Goal: Task Accomplishment & Management: Manage account settings

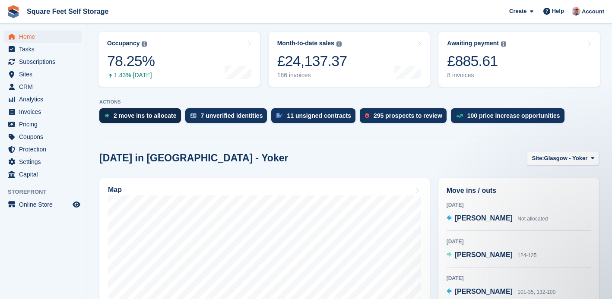
click at [135, 117] on div "2 move ins to allocate" at bounding box center [145, 115] width 63 height 7
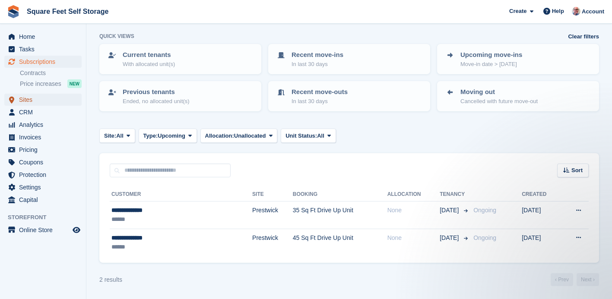
click at [38, 101] on span "Sites" at bounding box center [45, 100] width 52 height 12
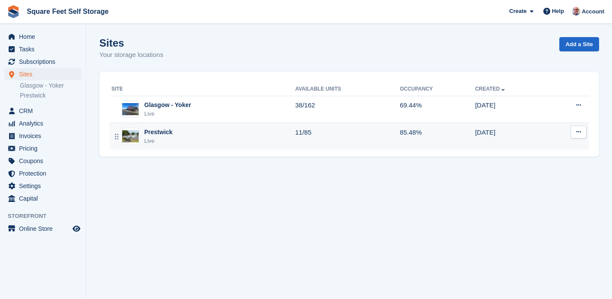
click at [204, 146] on td "Prestwick Live" at bounding box center [203, 136] width 186 height 27
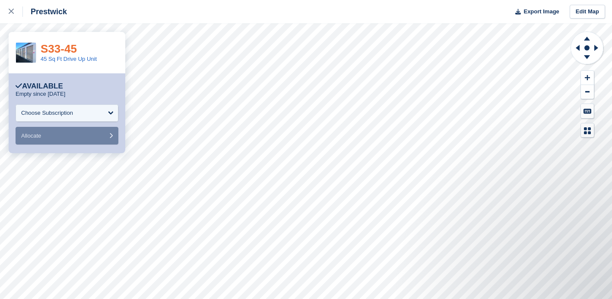
click at [62, 50] on link "S33-45" at bounding box center [59, 48] width 36 height 13
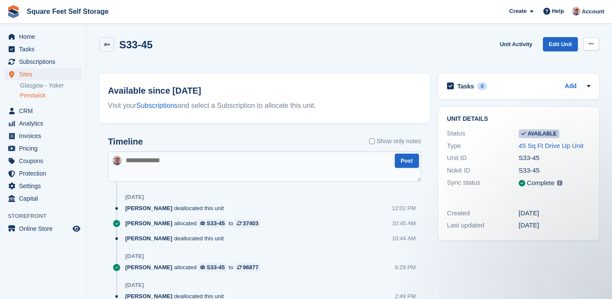
click at [590, 44] on icon at bounding box center [590, 44] width 5 height 6
click at [581, 60] on p "Make unavailable" at bounding box center [557, 60] width 75 height 11
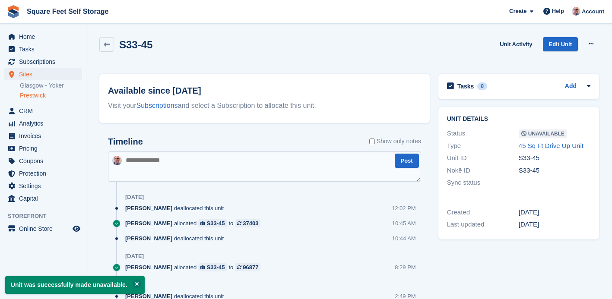
click at [47, 94] on link "Prestwick" at bounding box center [51, 96] width 62 height 8
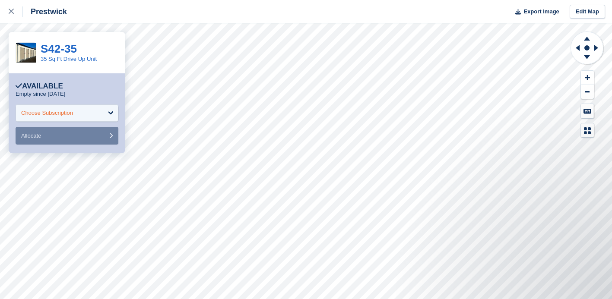
click at [92, 114] on div "Choose Subscription" at bounding box center [67, 112] width 103 height 17
click at [68, 45] on link "S42-35" at bounding box center [59, 48] width 36 height 13
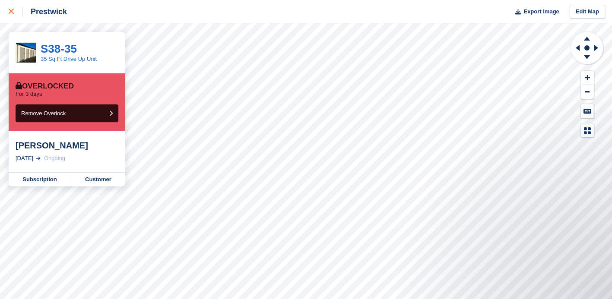
click at [13, 9] on icon at bounding box center [11, 11] width 5 height 5
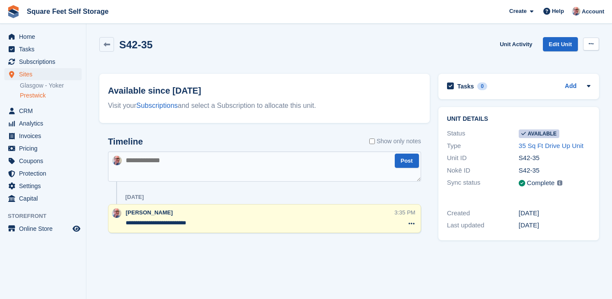
click at [588, 45] on icon at bounding box center [590, 44] width 5 height 6
click at [577, 58] on p "Make unavailable" at bounding box center [557, 60] width 75 height 11
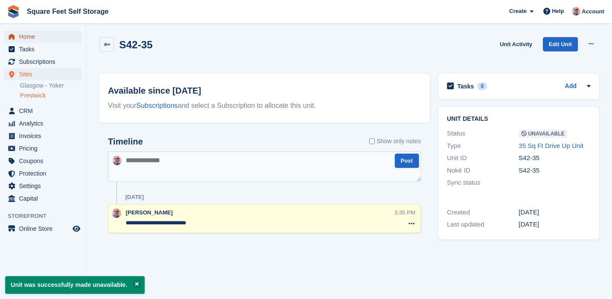
click at [38, 36] on span "Home" at bounding box center [45, 37] width 52 height 12
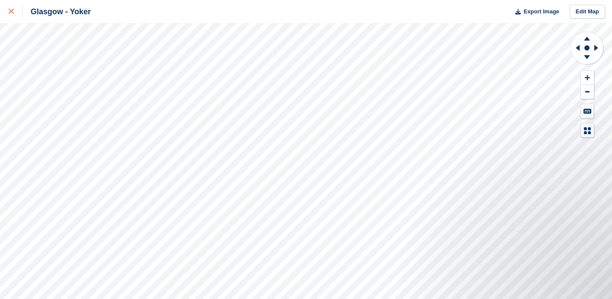
click at [8, 9] on link at bounding box center [11, 11] width 23 height 23
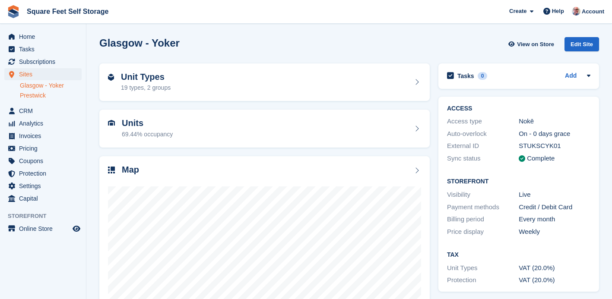
click at [33, 93] on link "Prestwick" at bounding box center [51, 96] width 62 height 8
click at [176, 75] on div "Unit Types 6 types, 2 groups" at bounding box center [264, 82] width 313 height 21
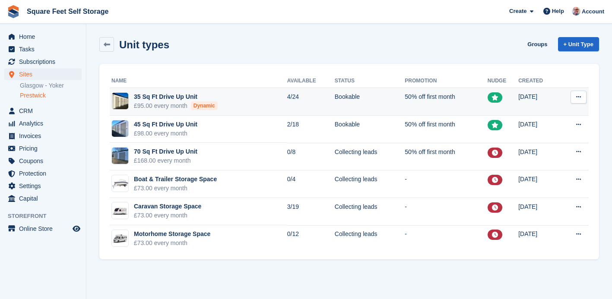
click at [258, 101] on td "35 Sq Ft Drive Up Unit £95.00 every month Dynamic" at bounding box center [198, 102] width 177 height 28
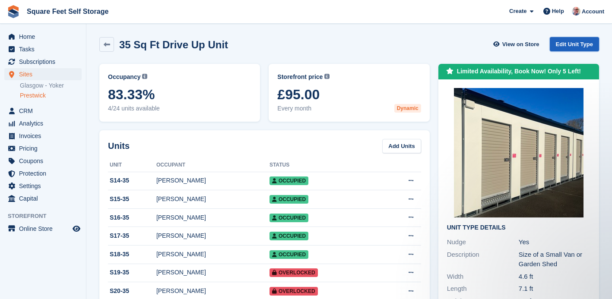
click at [568, 45] on link "Edit Unit Type" at bounding box center [573, 44] width 49 height 14
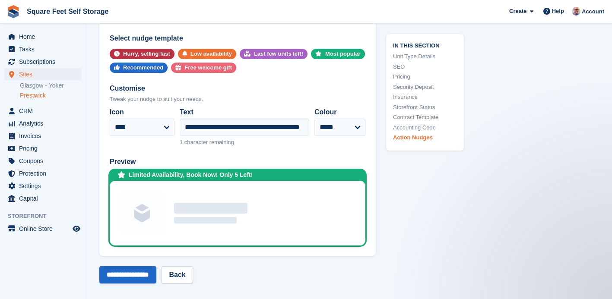
scroll to position [1804, 0]
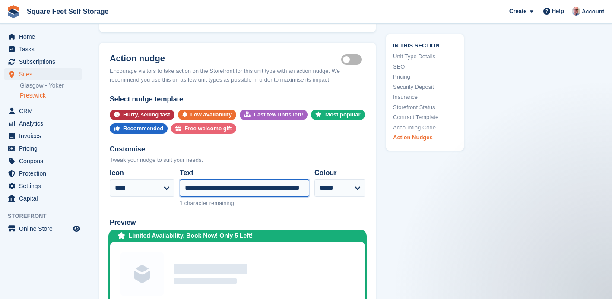
click at [301, 188] on input "**********" at bounding box center [244, 188] width 129 height 17
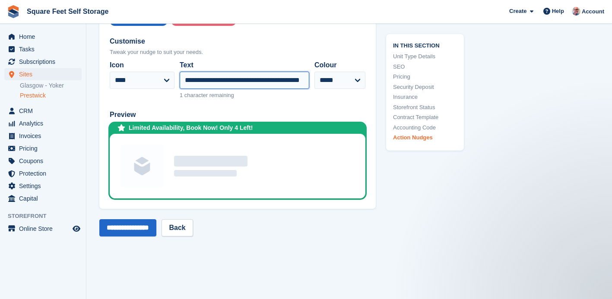
scroll to position [1915, 0]
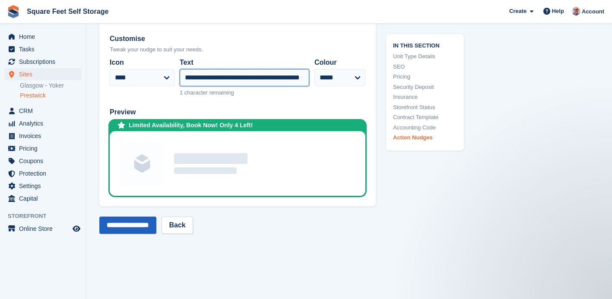
type input "**********"
click at [130, 222] on input "**********" at bounding box center [127, 225] width 57 height 17
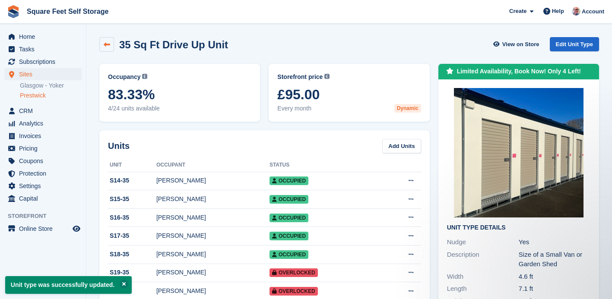
click at [105, 46] on icon at bounding box center [107, 44] width 6 height 6
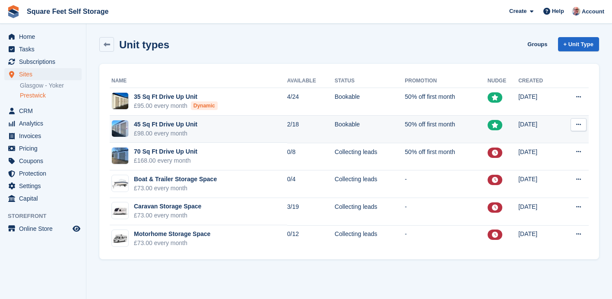
click at [208, 135] on td "45 Sq Ft Drive Up Unit £98.00 every month" at bounding box center [198, 130] width 177 height 28
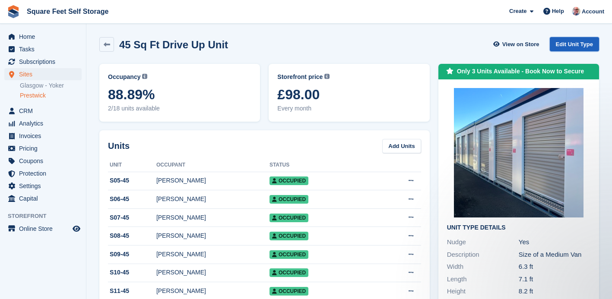
click at [567, 44] on link "Edit Unit Type" at bounding box center [573, 44] width 49 height 14
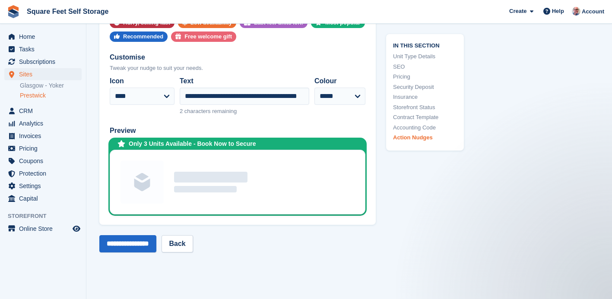
scroll to position [1735, 0]
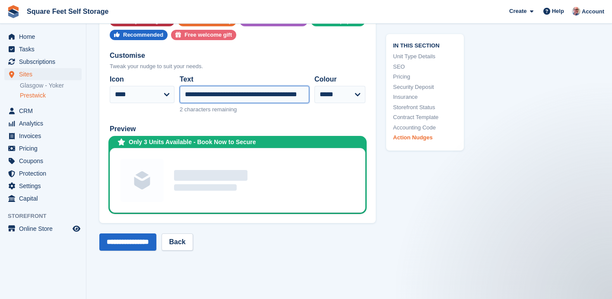
click at [204, 95] on input "**********" at bounding box center [244, 94] width 129 height 17
type input "**********"
click at [145, 239] on input "**********" at bounding box center [127, 242] width 57 height 17
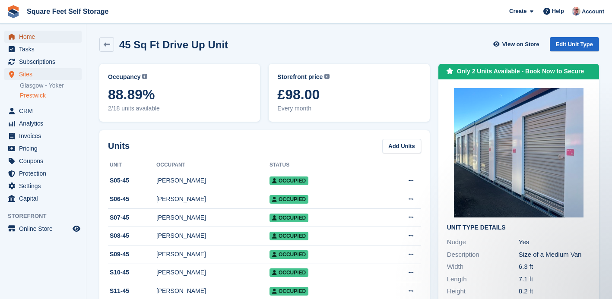
click at [33, 38] on span "Home" at bounding box center [45, 37] width 52 height 12
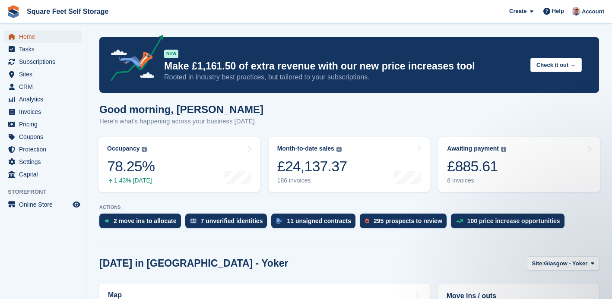
click at [31, 39] on span "Home" at bounding box center [45, 37] width 52 height 12
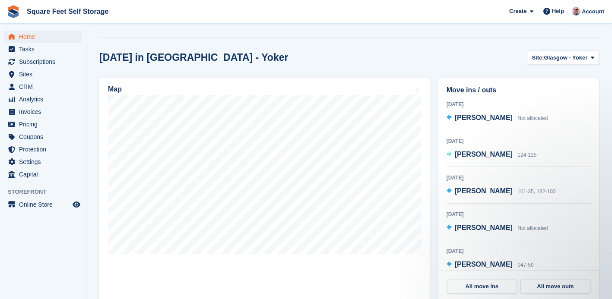
scroll to position [206, 0]
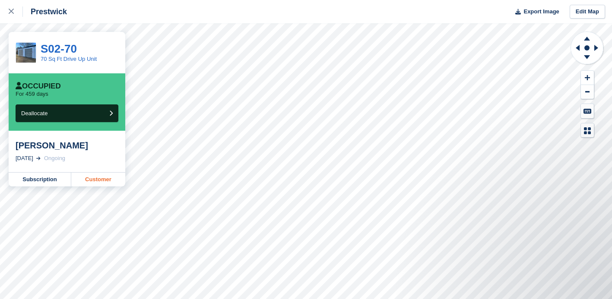
click at [104, 178] on link "Customer" at bounding box center [98, 180] width 54 height 14
